Goal: Task Accomplishment & Management: Manage account settings

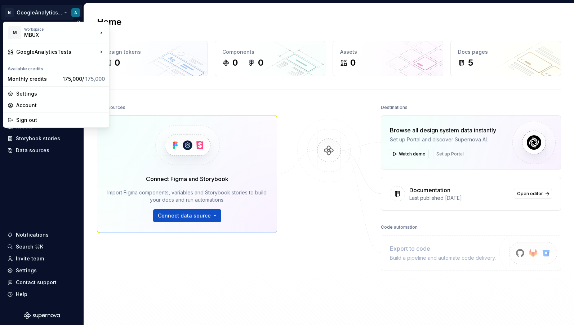
click at [54, 16] on html "M GoogleAnalyticsTests A Home Documentation Analytics Code automation Design sy…" at bounding box center [287, 162] width 574 height 325
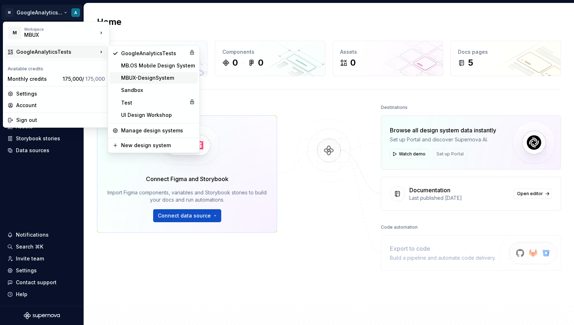
click at [134, 76] on div "MBUX-DesignSystem" at bounding box center [158, 77] width 74 height 7
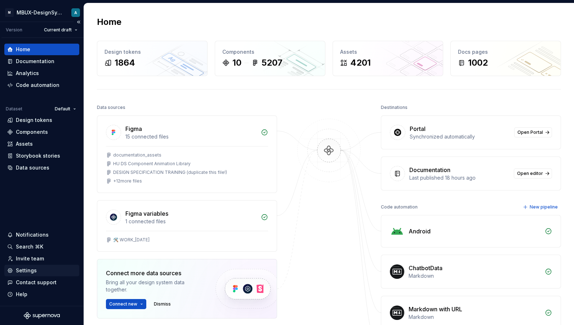
click at [44, 276] on div "Settings" at bounding box center [41, 271] width 75 height 12
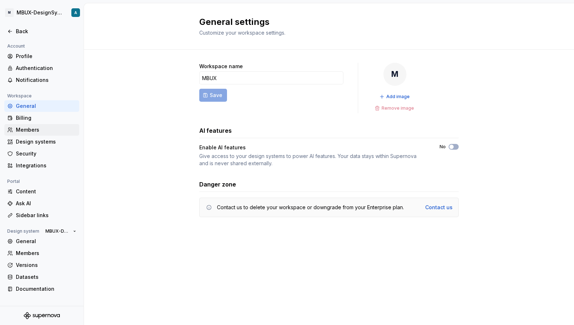
click at [54, 129] on div "Members" at bounding box center [46, 129] width 61 height 7
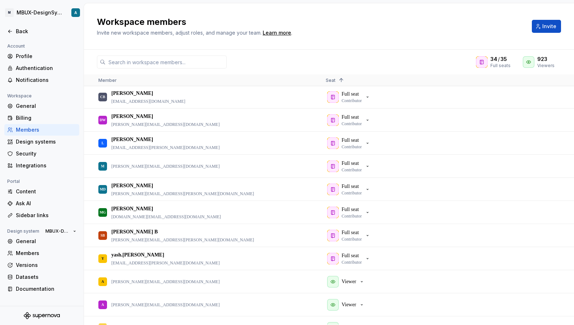
scroll to position [809, 0]
